Goal: Transaction & Acquisition: Obtain resource

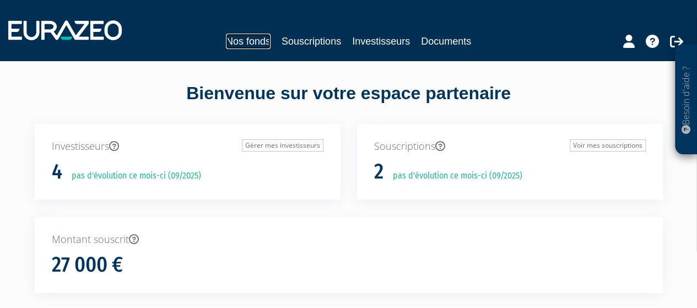
click at [253, 39] on link "Nos fonds" at bounding box center [248, 41] width 45 height 15
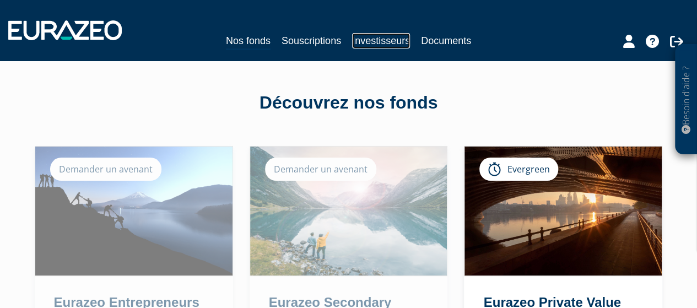
click at [387, 39] on link "Investisseurs" at bounding box center [381, 40] width 58 height 15
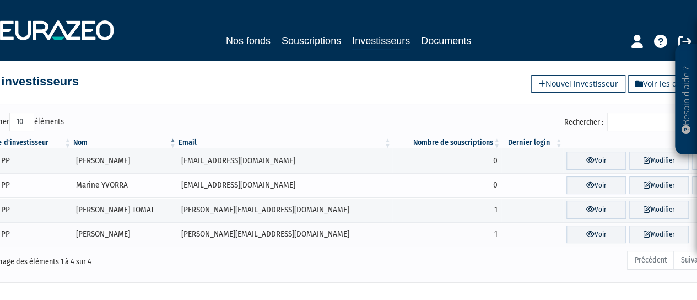
scroll to position [10, 0]
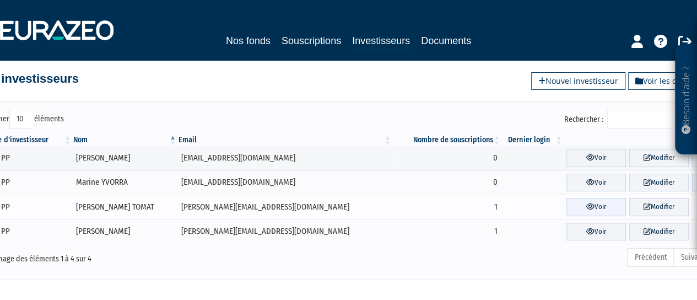
click at [590, 202] on link "Voir" at bounding box center [597, 207] width 60 height 18
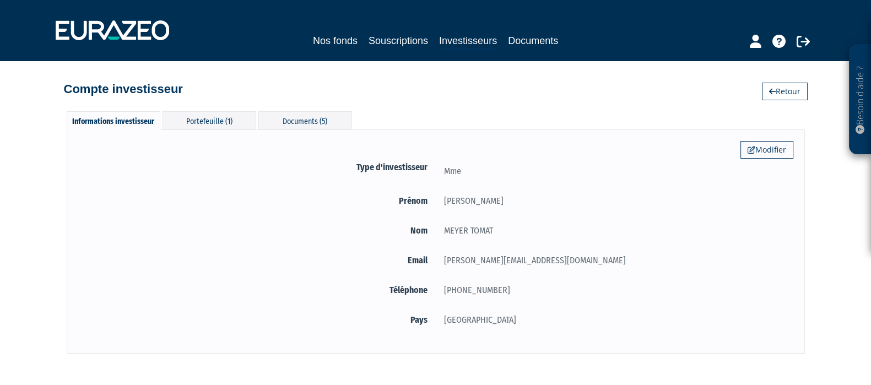
drag, startPoint x: 0, startPoint y: 0, endPoint x: 41, endPoint y: 254, distance: 256.9
click at [41, 254] on div "Besoin d'aide ? × J'ai besoin d'aide Si vous avez une question à propos du fonc…" at bounding box center [435, 177] width 871 height 354
click at [195, 114] on div "Portefeuille (1)" at bounding box center [210, 120] width 94 height 18
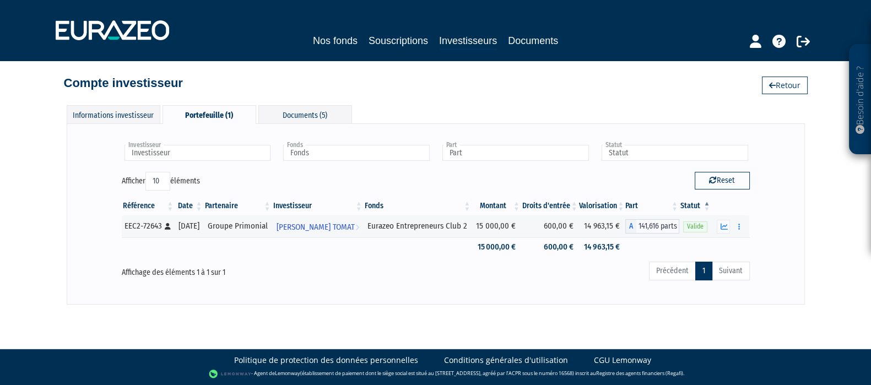
scroll to position [11, 0]
click at [697, 229] on icon "button" at bounding box center [723, 226] width 7 height 7
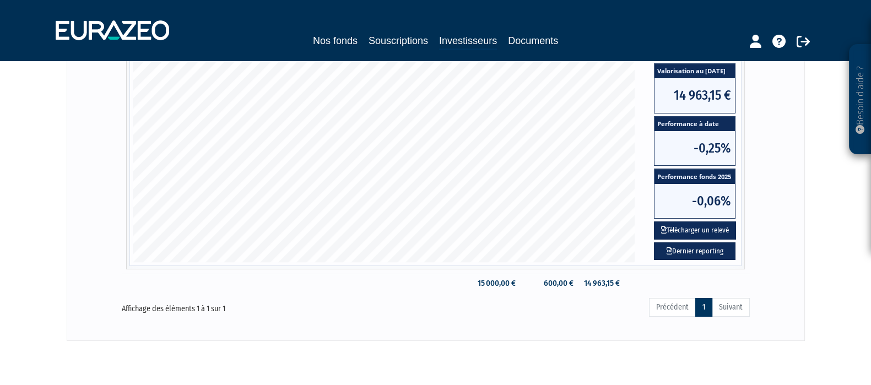
scroll to position [311, 0]
click at [667, 240] on button "Télécharger un relevé" at bounding box center [695, 231] width 82 height 18
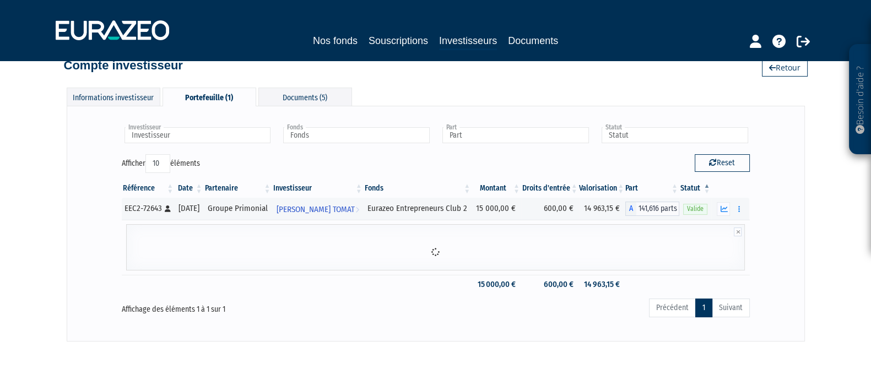
scroll to position [95, 0]
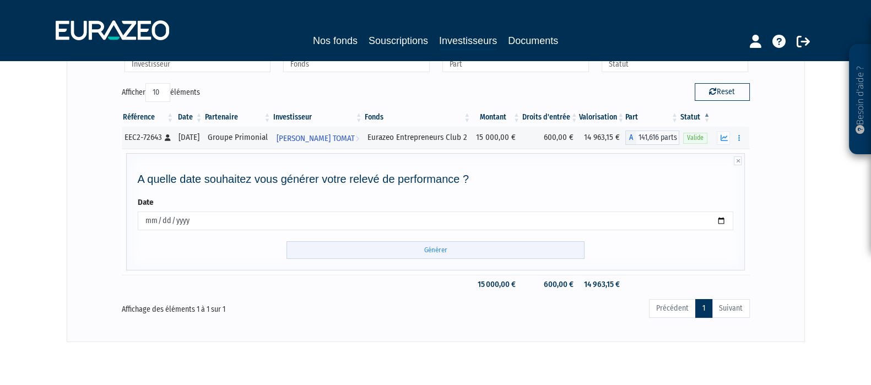
click at [467, 260] on input "Générer" at bounding box center [436, 250] width 298 height 18
click at [697, 145] on button "button" at bounding box center [723, 138] width 13 height 14
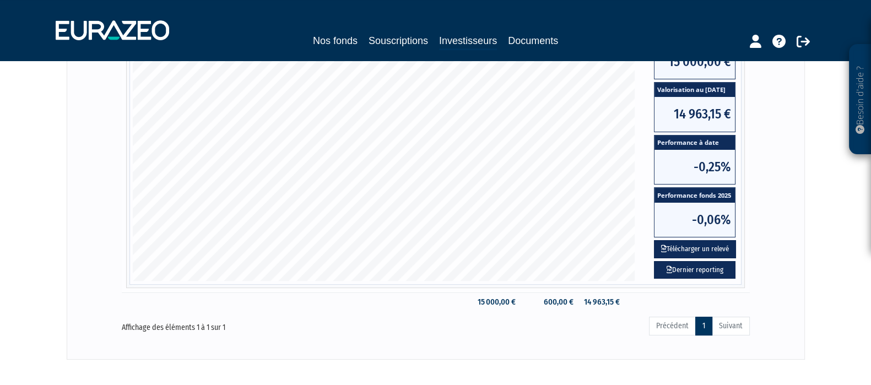
scroll to position [362, 0]
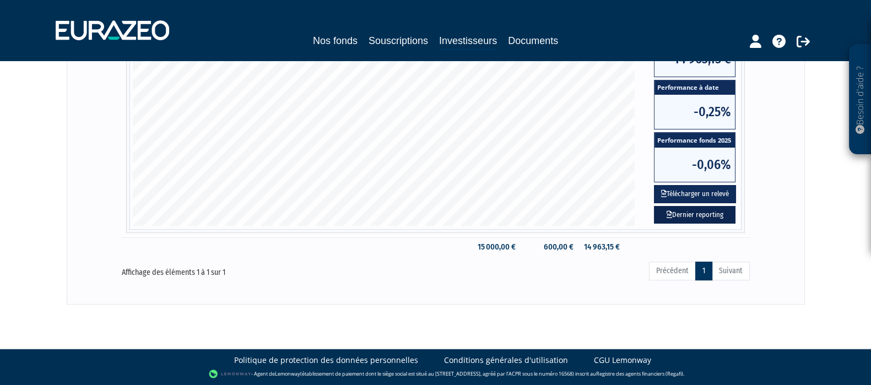
click at [695, 223] on link "Dernier reporting" at bounding box center [695, 215] width 82 height 18
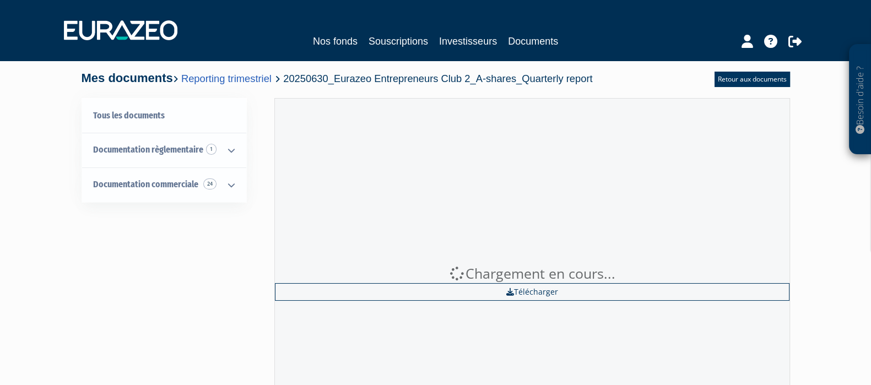
click at [695, 223] on div "Chargement en cours... Télécharger" at bounding box center [532, 282] width 516 height 369
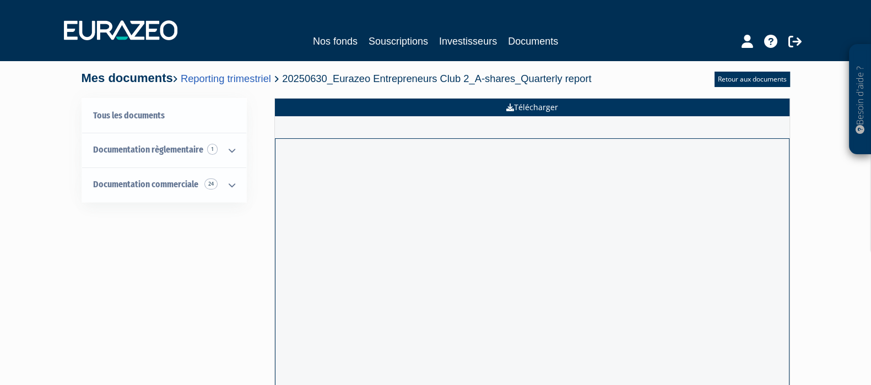
click at [526, 104] on link "Télécharger" at bounding box center [532, 108] width 515 height 18
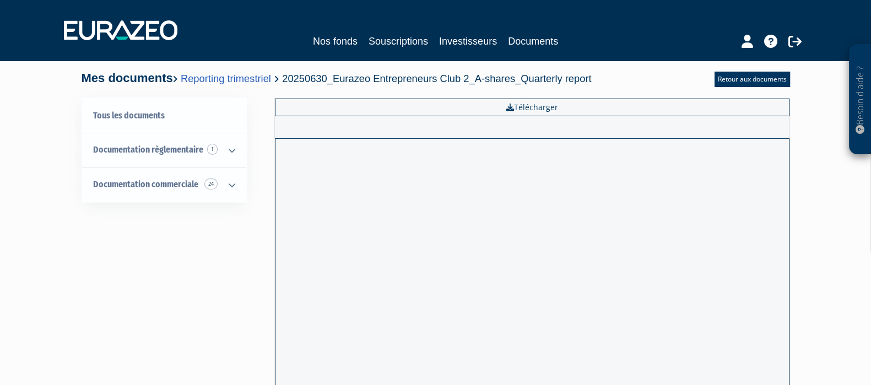
click at [826, 184] on div "Besoin d'aide ? × J'ai besoin d'aide Si vous avez une question à propos du fonc…" at bounding box center [435, 268] width 871 height 537
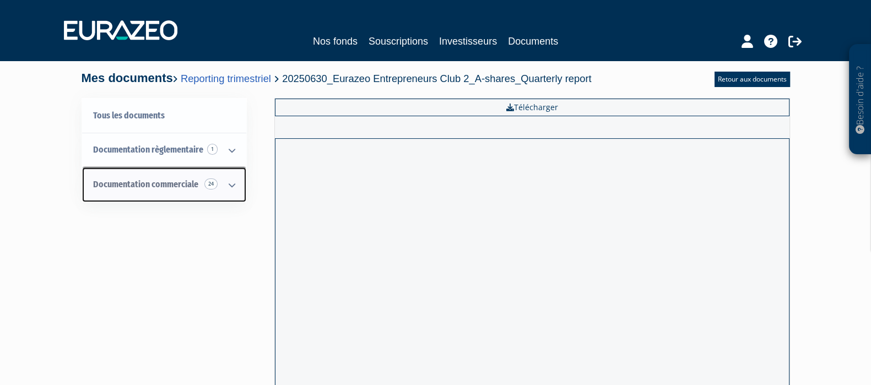
click at [160, 189] on link "Documentation commerciale 24" at bounding box center [164, 185] width 164 height 35
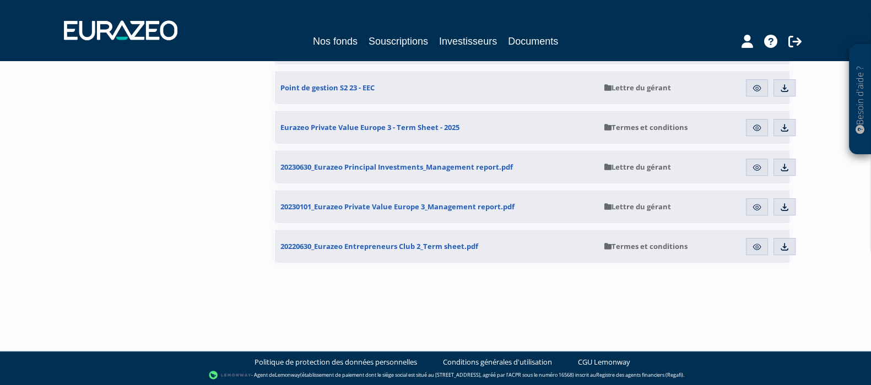
scroll to position [843, 0]
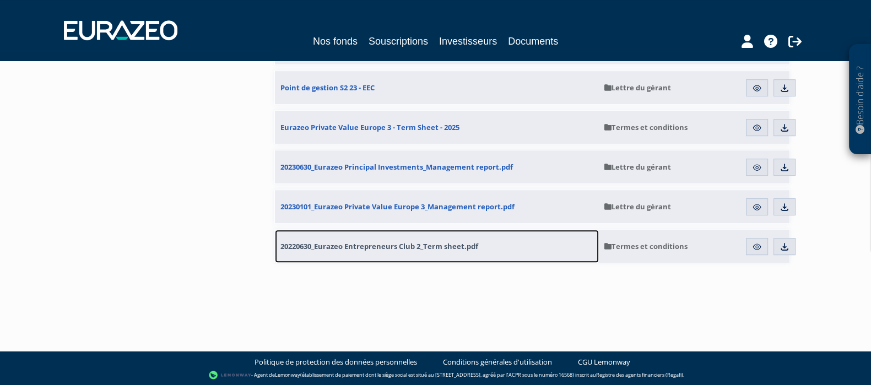
click at [393, 246] on span "20220630_Eurazeo Entrepreneurs Club 2_Term sheet.pdf" at bounding box center [380, 246] width 198 height 10
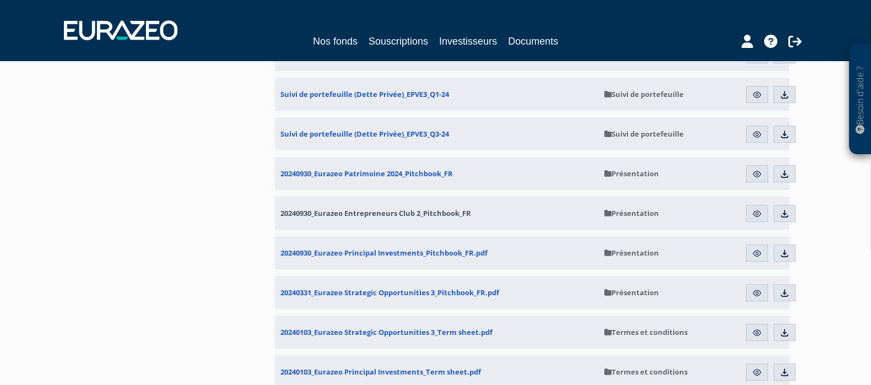
scroll to position [479, 0]
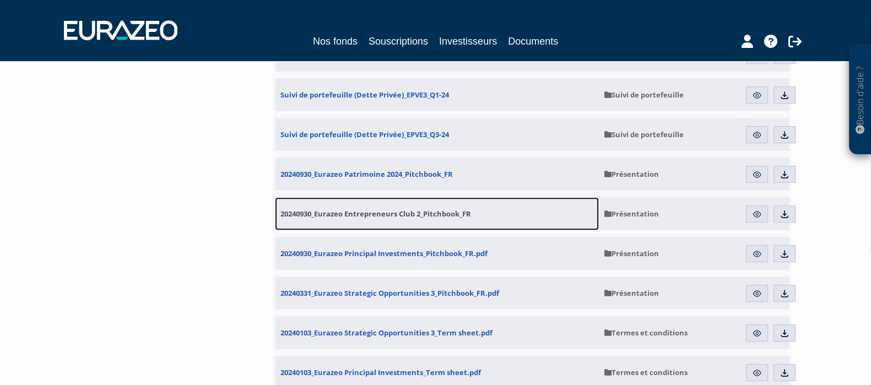
click at [391, 214] on span "20240930_Eurazeo Entrepreneurs Club 2_Pitchbook_FR" at bounding box center [376, 214] width 191 height 10
